Goal: Task Accomplishment & Management: Manage account settings

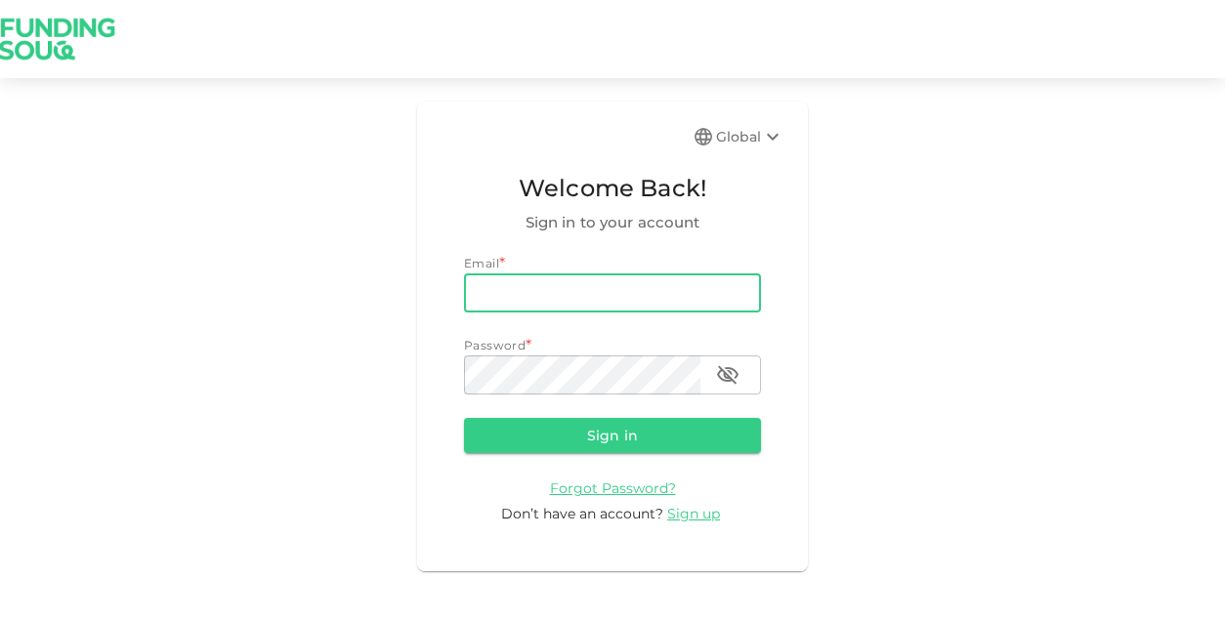
click at [557, 302] on input "email" at bounding box center [612, 292] width 297 height 39
type input "[EMAIL_ADDRESS][DOMAIN_NAME]"
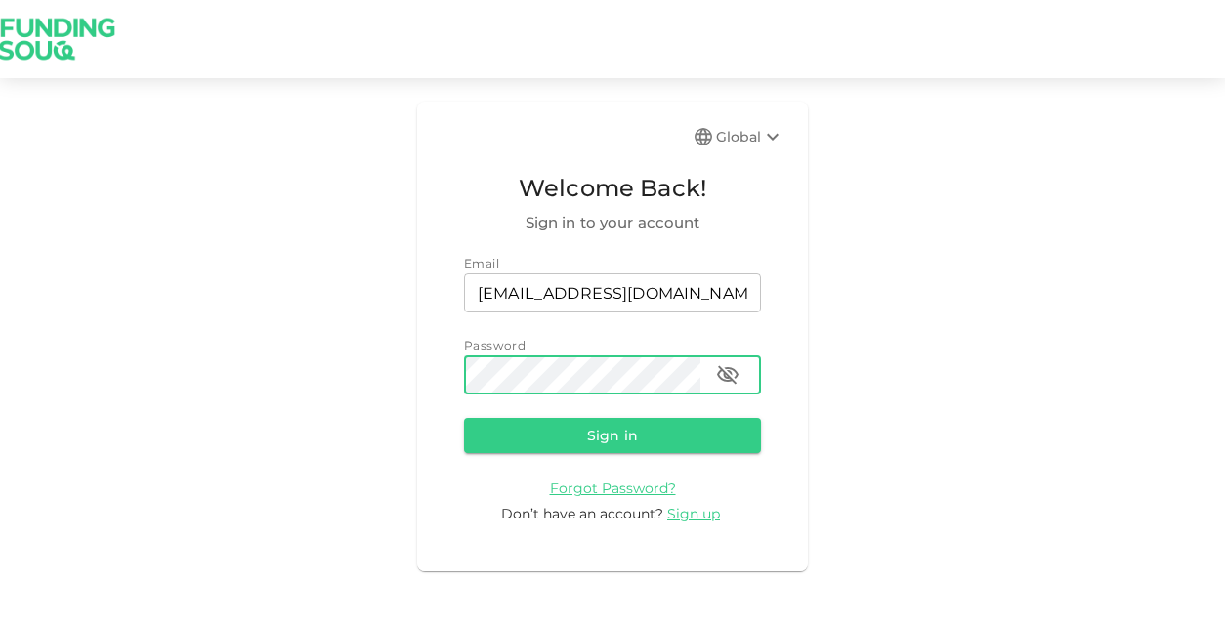
click at [464, 418] on button "Sign in" at bounding box center [612, 435] width 297 height 35
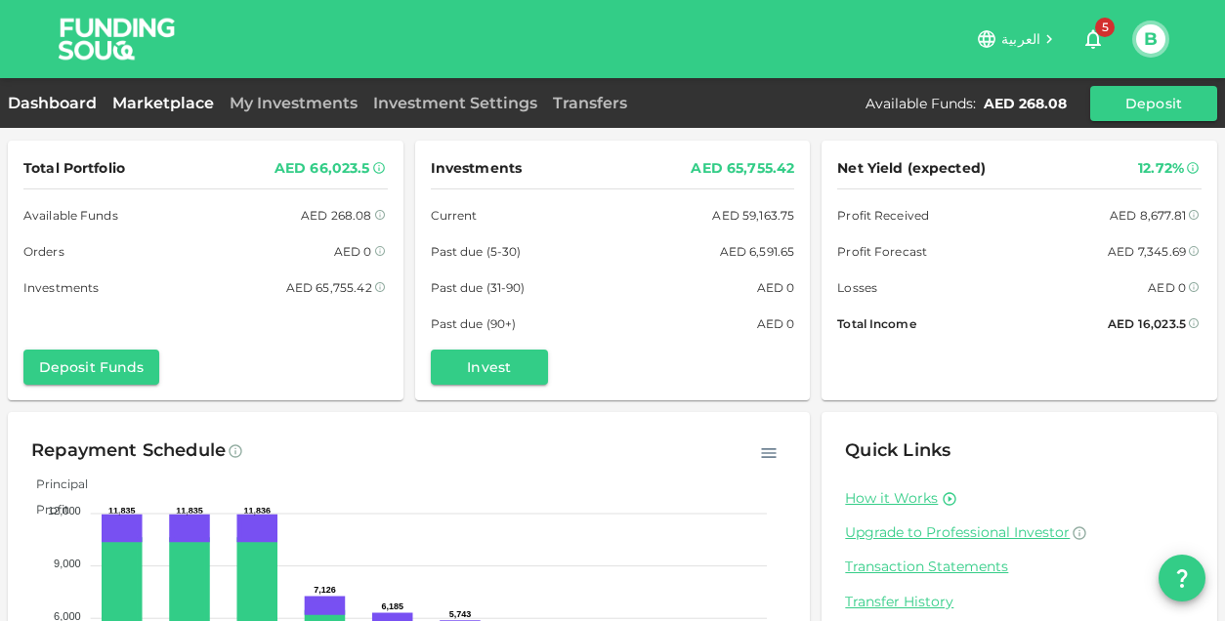
click at [156, 106] on link "Marketplace" at bounding box center [162, 103] width 117 height 19
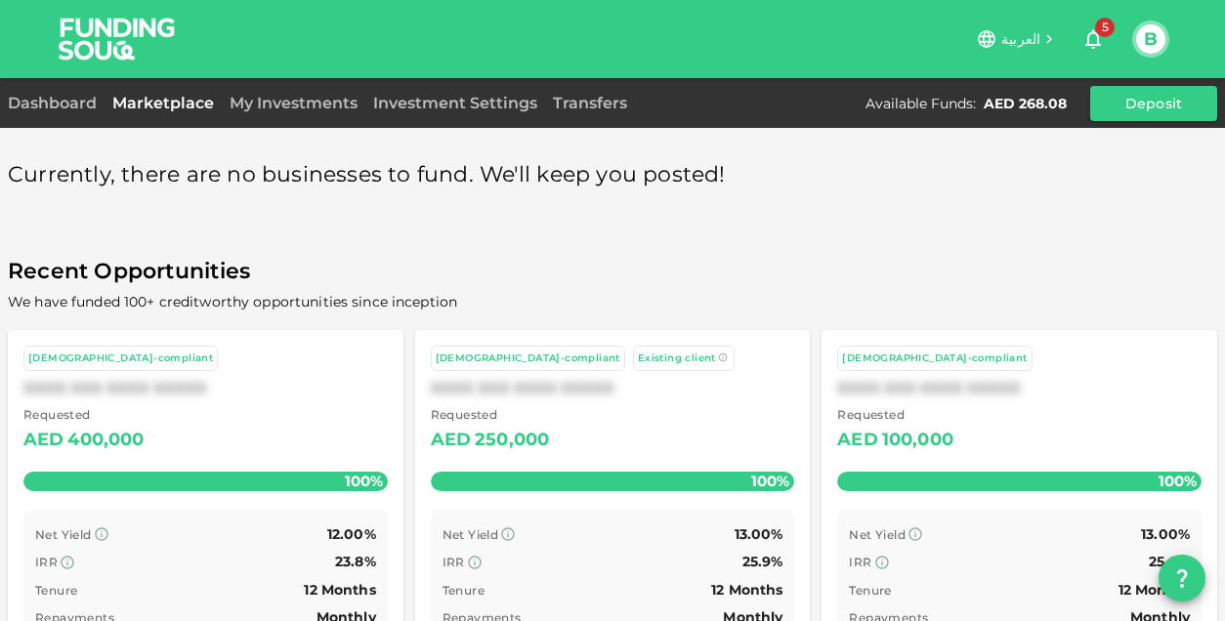
click at [291, 113] on div "My Investments" at bounding box center [294, 103] width 144 height 23
click at [276, 103] on link "My Investments" at bounding box center [294, 103] width 144 height 19
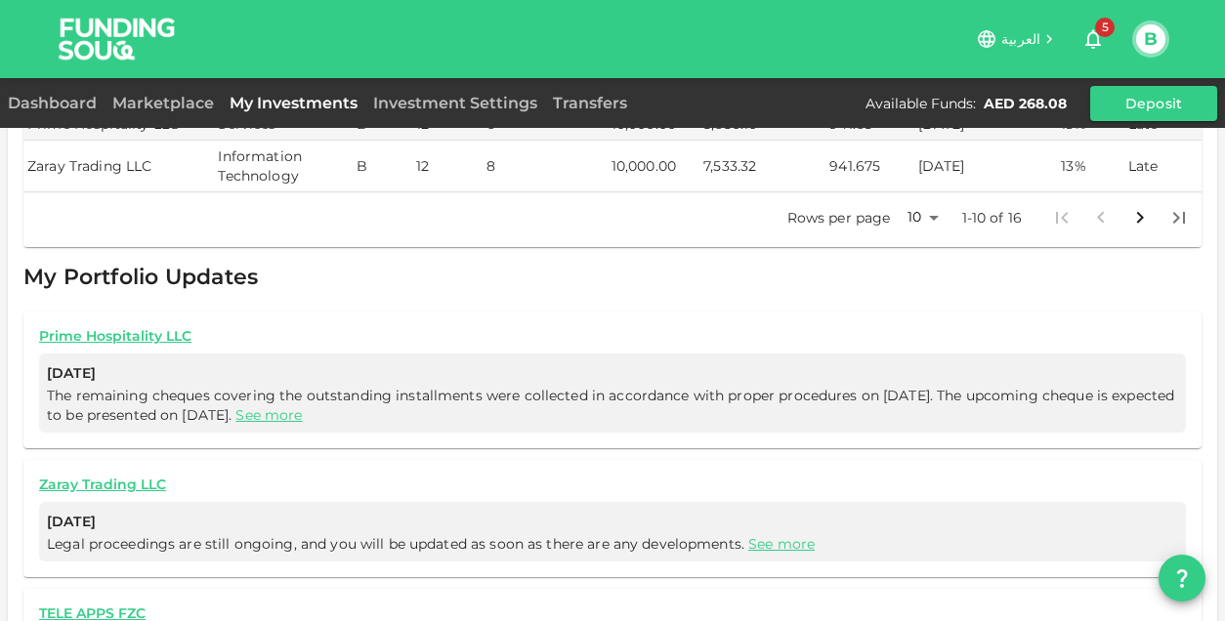
scroll to position [732, 0]
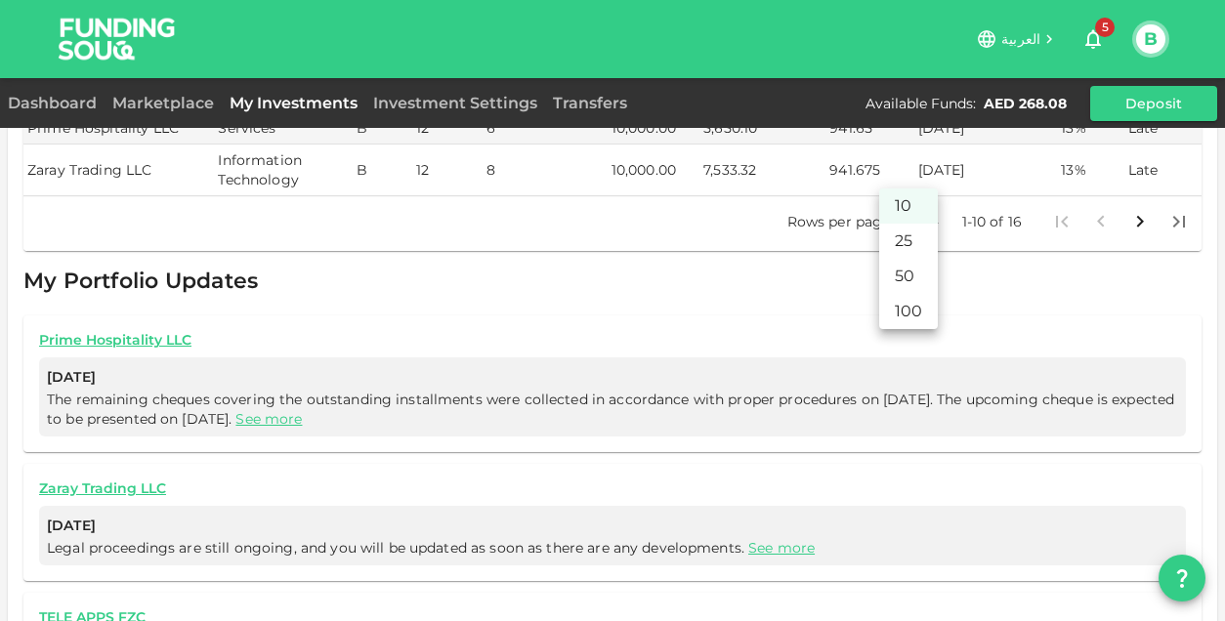
click at [916, 175] on body "العربية 5 B Dashboard Marketplace My Investments Investment Settings Transfers …" at bounding box center [612, 310] width 1225 height 621
click at [904, 233] on li "25" at bounding box center [908, 241] width 59 height 35
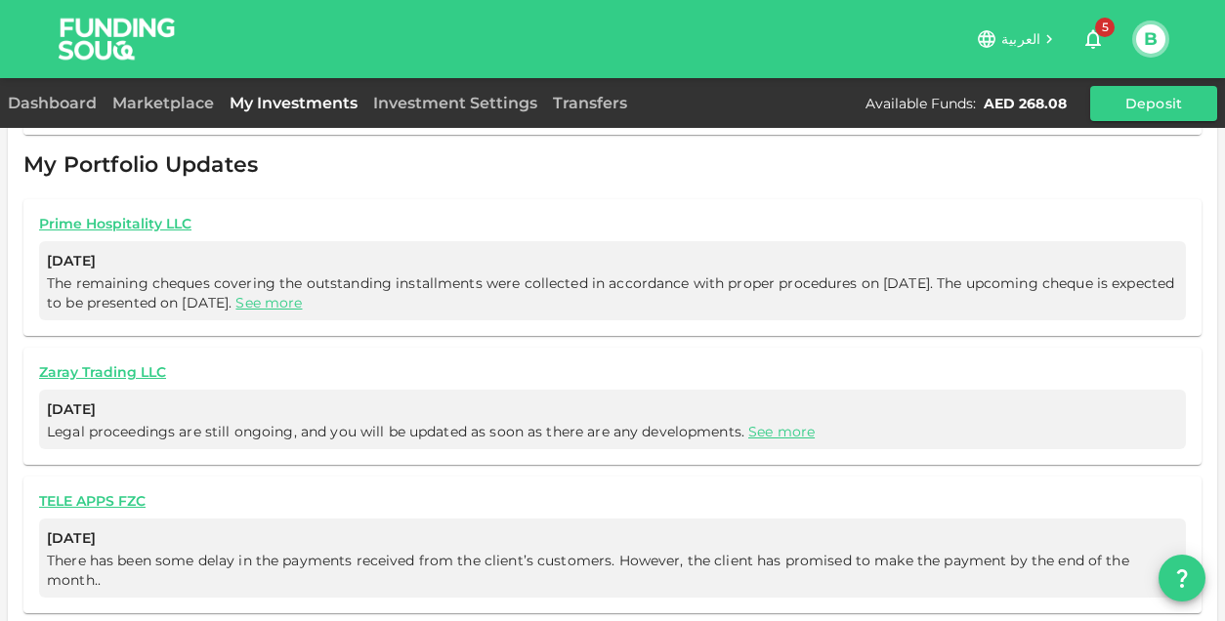
type input "25"
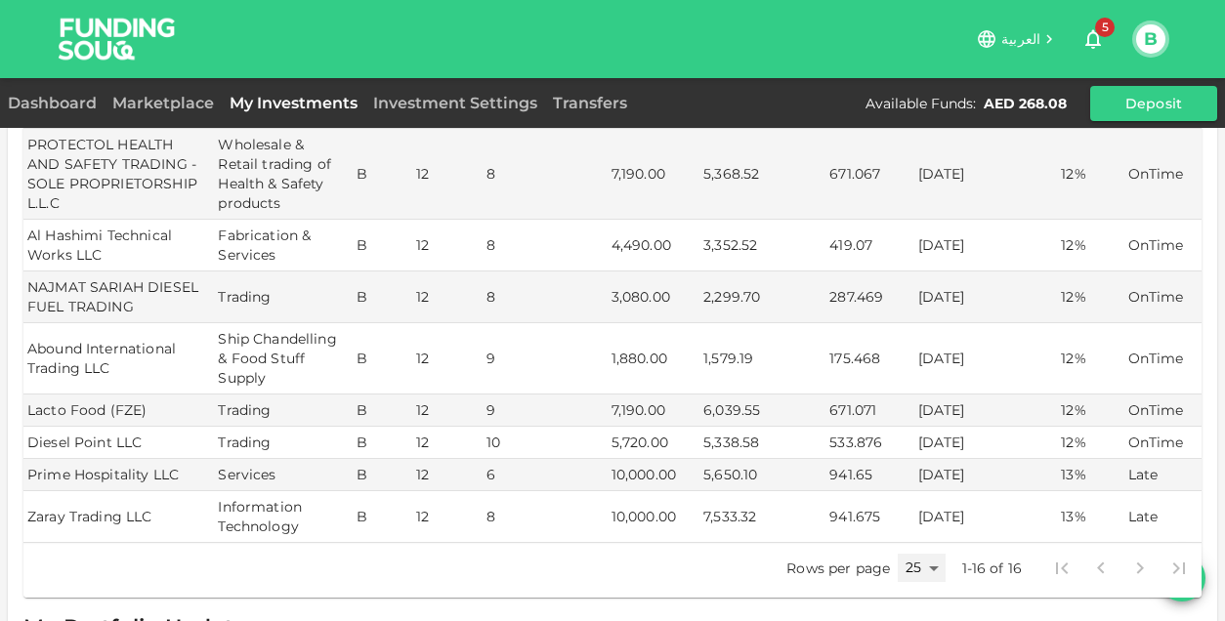
scroll to position [717, 0]
